Goal: Task Accomplishment & Management: Manage account settings

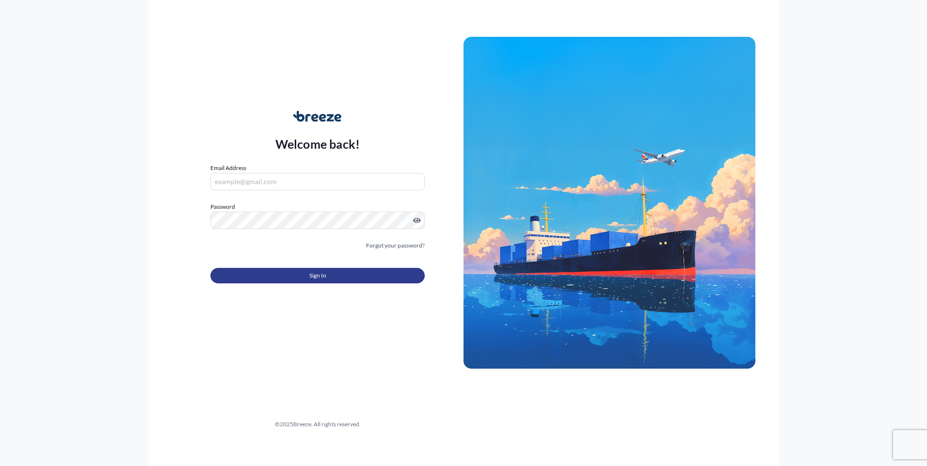
type input "[EMAIL_ADDRESS][DOMAIN_NAME]"
click at [308, 273] on button "Sign In" at bounding box center [317, 276] width 214 height 16
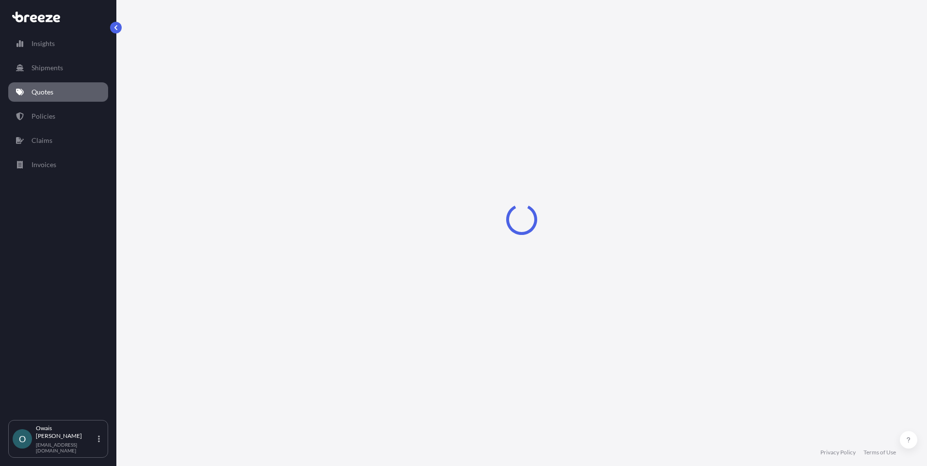
select select "Road"
select select "Air"
select select "1"
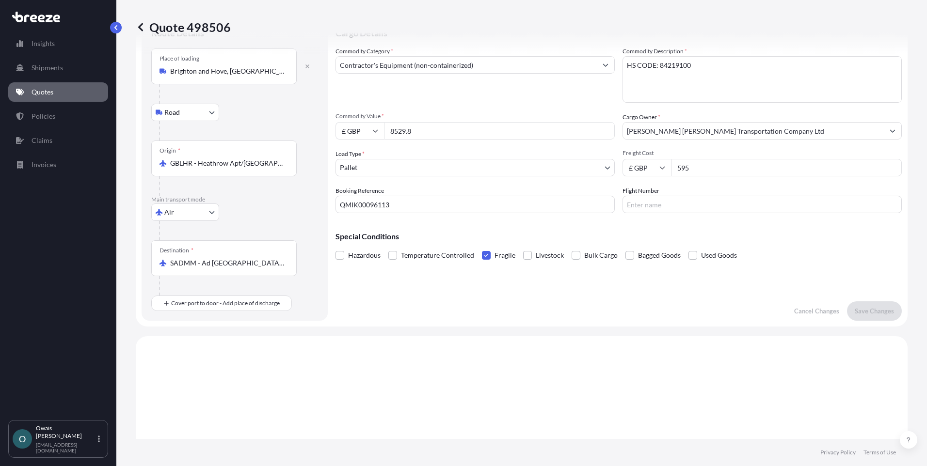
scroll to position [40, 0]
drag, startPoint x: 399, startPoint y: 207, endPoint x: 379, endPoint y: 212, distance: 20.5
click at [379, 212] on input "QMIK00096113" at bounding box center [475, 207] width 279 height 17
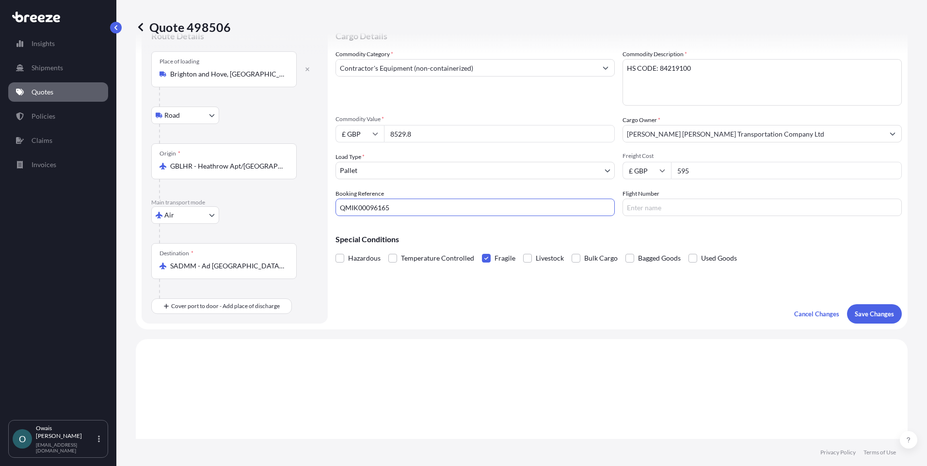
type input "QMIK00096165"
drag, startPoint x: 702, startPoint y: 170, endPoint x: 647, endPoint y: 170, distance: 54.8
click at [647, 170] on div "£ GBP 595" at bounding box center [762, 170] width 279 height 17
type input "535"
click at [193, 270] on input "SADMM - Ad [GEOGRAPHIC_DATA], [GEOGRAPHIC_DATA]" at bounding box center [227, 266] width 114 height 10
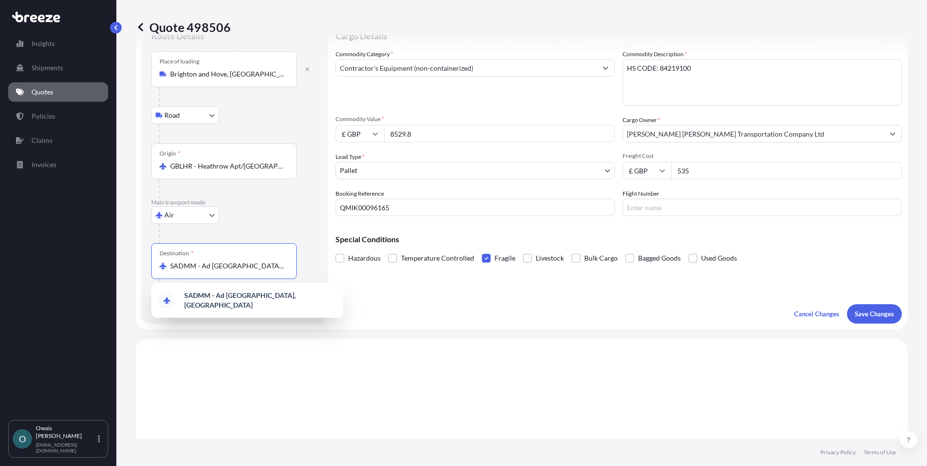
drag, startPoint x: 179, startPoint y: 264, endPoint x: 379, endPoint y: 269, distance: 199.8
click at [379, 269] on form "Route Details Place of loading [GEOGRAPHIC_DATA] Road Road Rail Origin * GBLHR …" at bounding box center [522, 172] width 772 height 315
click at [213, 298] on span "SARUH - [GEOGRAPHIC_DATA], [GEOGRAPHIC_DATA]" at bounding box center [259, 300] width 151 height 19
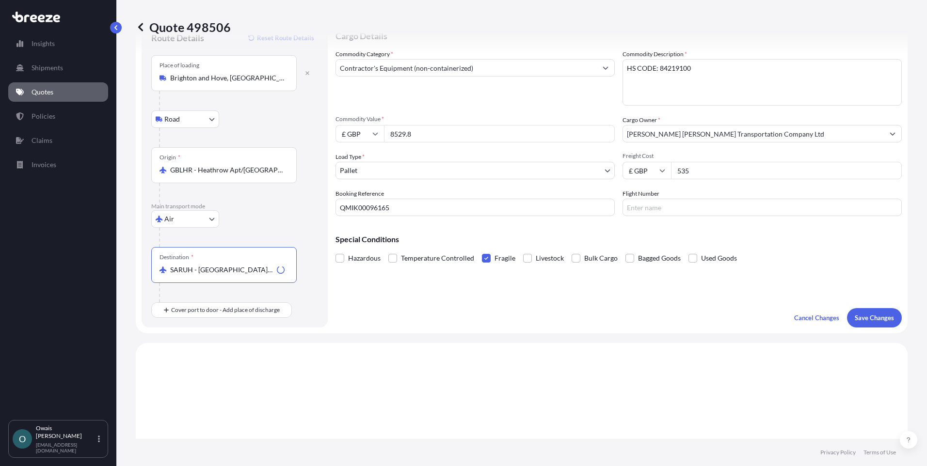
type input "SARUH - [GEOGRAPHIC_DATA], [GEOGRAPHIC_DATA]"
click at [633, 317] on div "Cargo Details Commodity Category * Contractor's Equipment (non-containerized) C…" at bounding box center [619, 173] width 566 height 307
click at [873, 316] on p "Save Changes" at bounding box center [874, 318] width 39 height 10
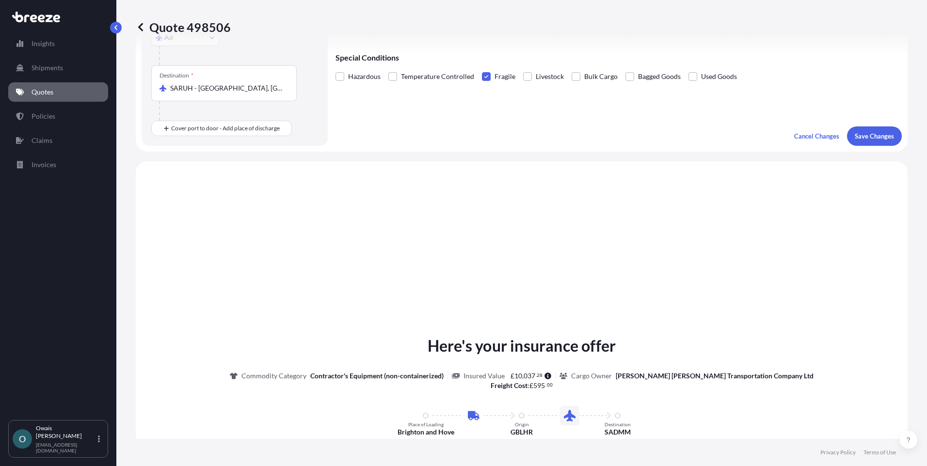
scroll to position [335, 0]
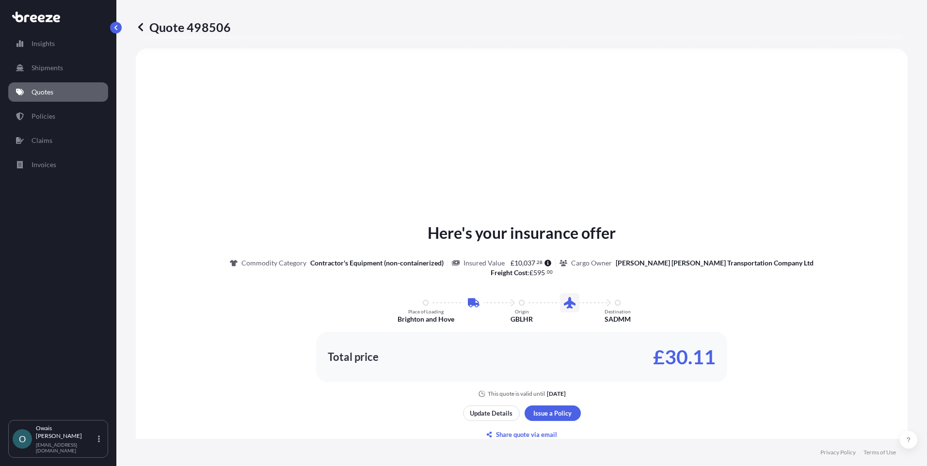
select select "Road"
select select "Air"
select select "1"
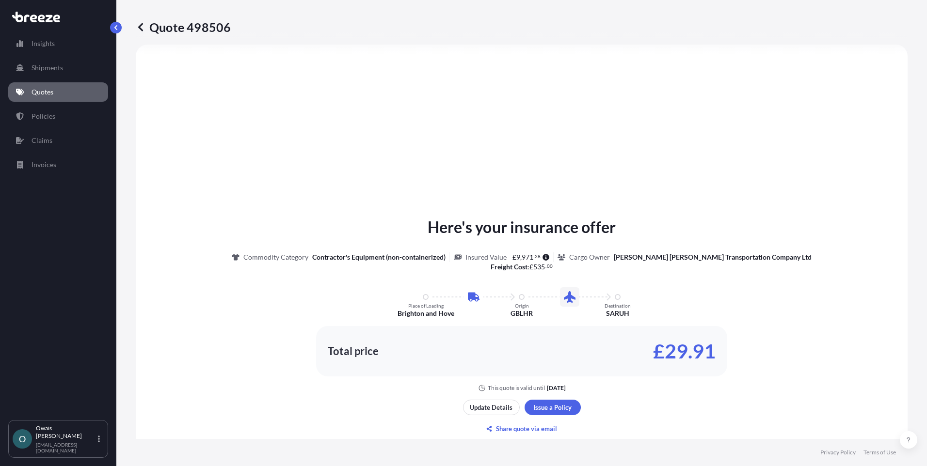
click at [420, 139] on div "Here's your insurance offer Commodity Category Contractor's Equipment (non-cont…" at bounding box center [521, 326] width 745 height 536
